Goal: Information Seeking & Learning: Learn about a topic

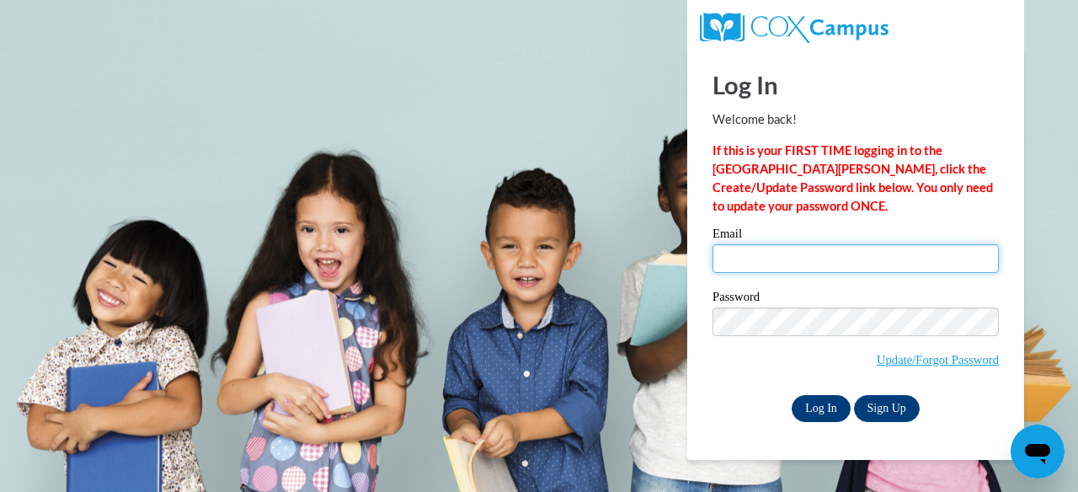
type input "cgbogarth@gmail.com"
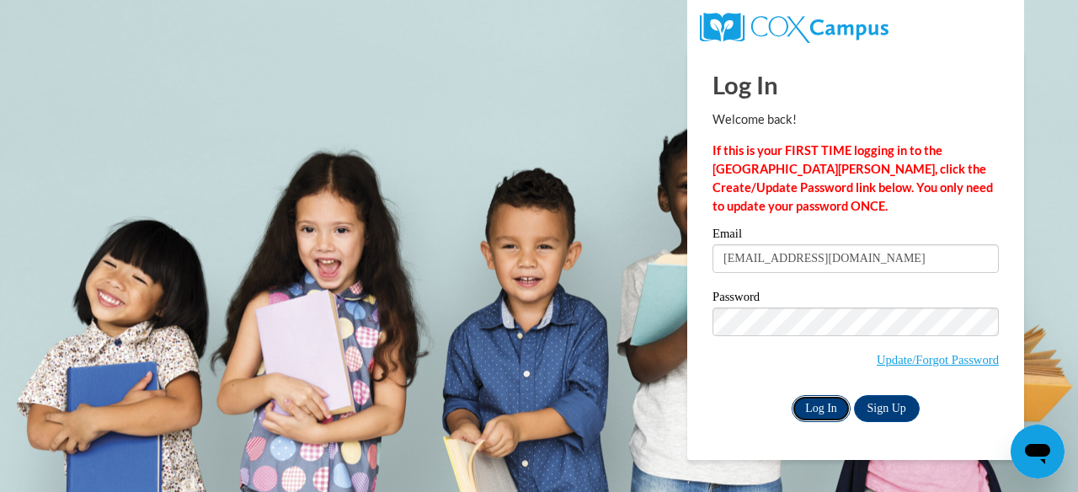
click at [814, 412] on input "Log In" at bounding box center [821, 408] width 59 height 27
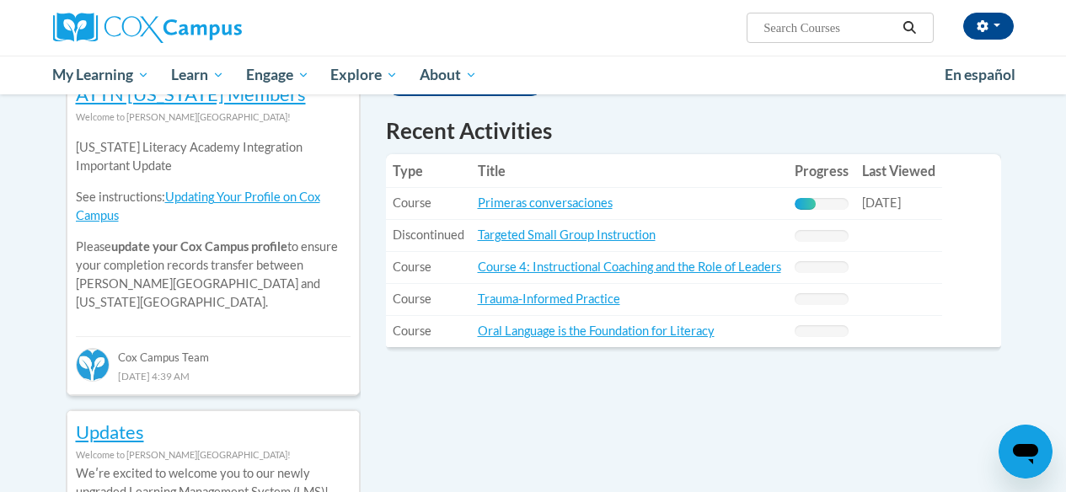
scroll to position [591, 0]
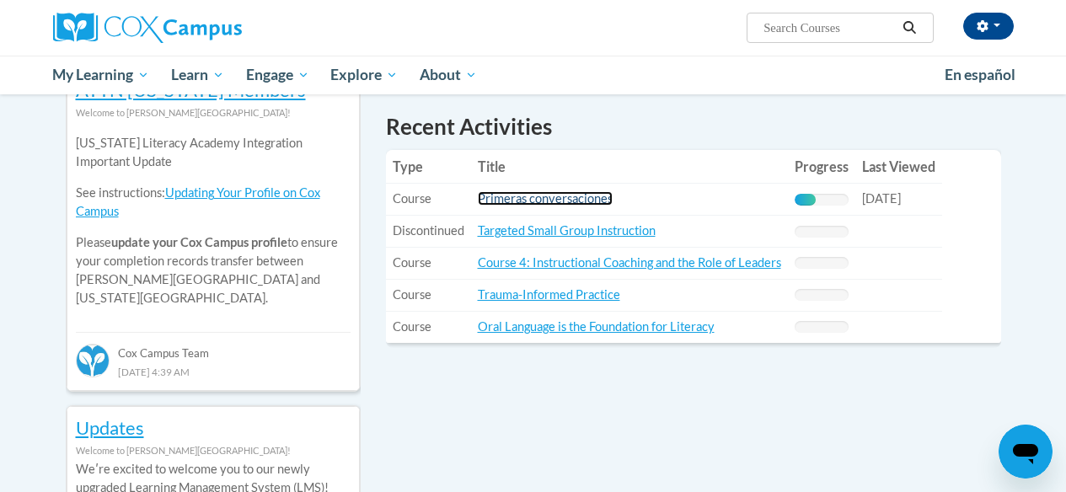
click at [559, 205] on link "Primeras conversaciones" at bounding box center [545, 198] width 135 height 14
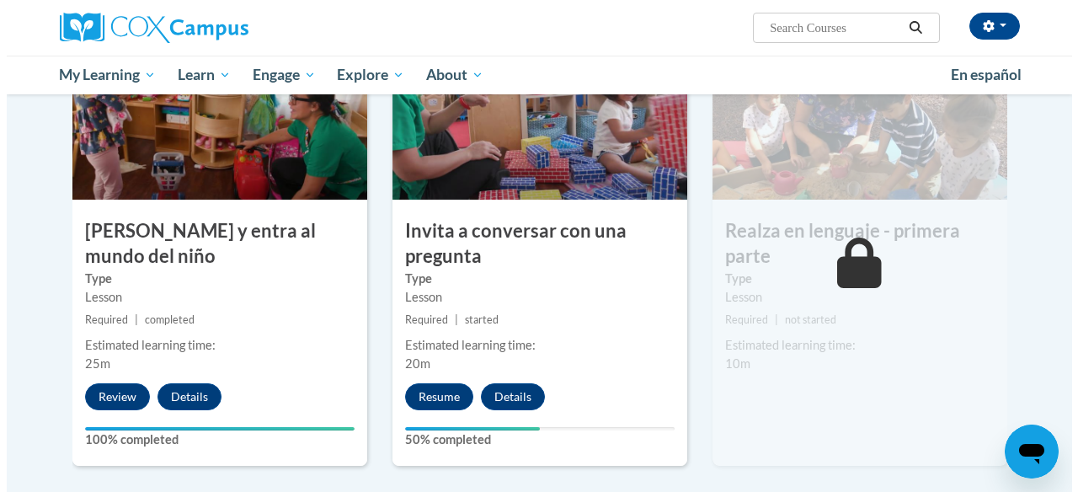
scroll to position [877, 0]
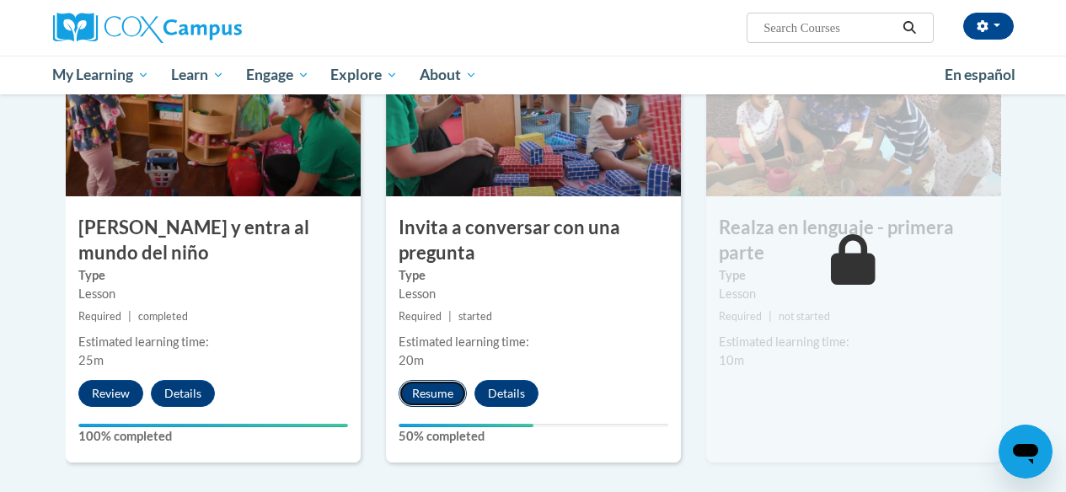
click at [441, 395] on button "Resume" at bounding box center [432, 393] width 68 height 27
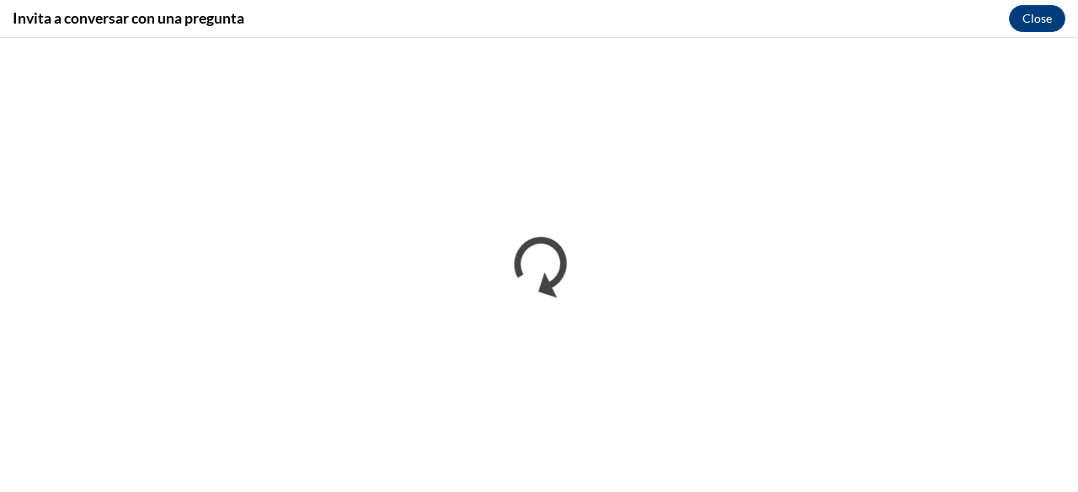
scroll to position [0, 0]
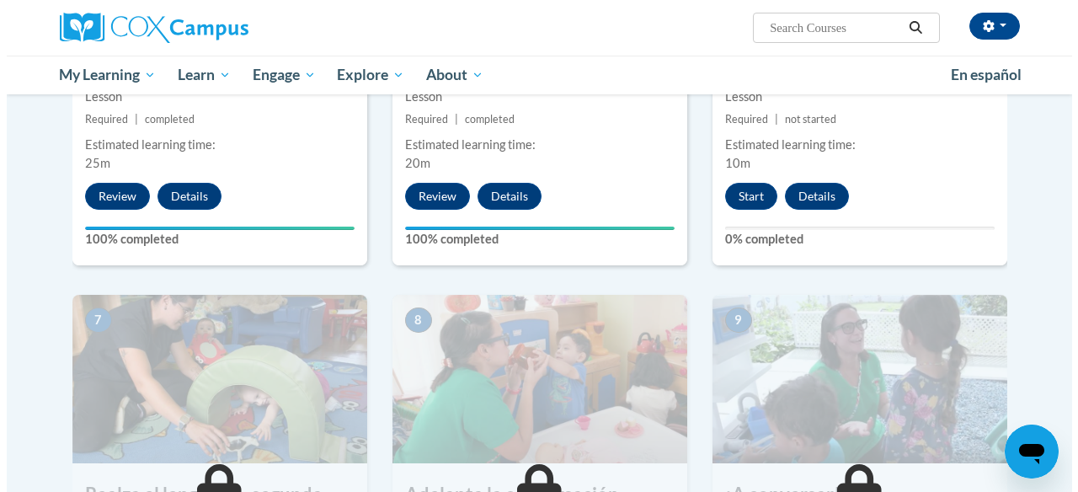
scroll to position [1070, 0]
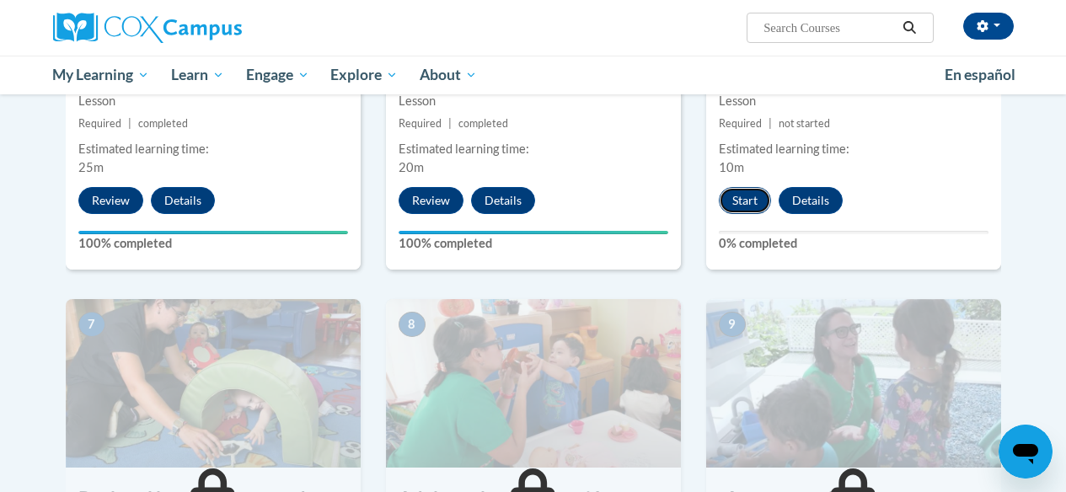
click at [744, 204] on button "Start" at bounding box center [745, 200] width 52 height 27
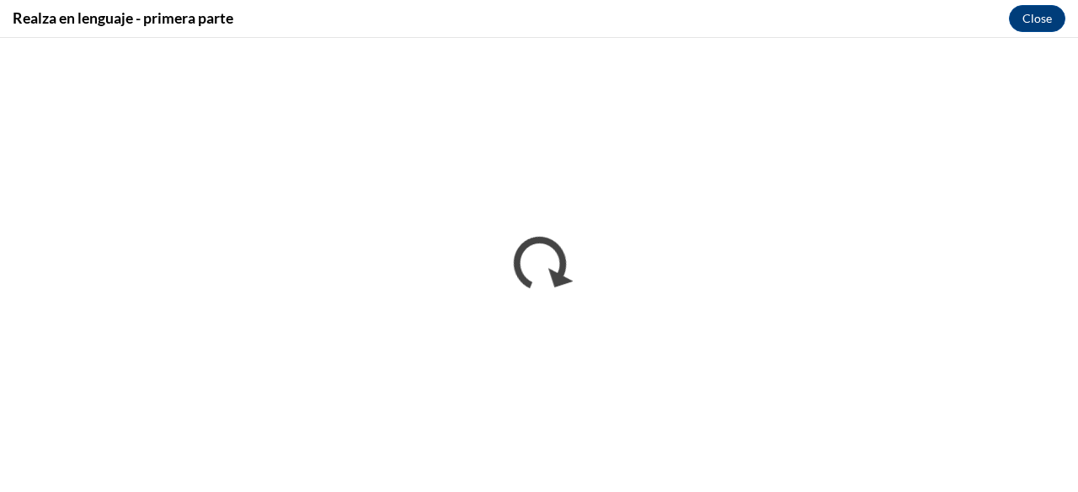
scroll to position [0, 0]
